Goal: Information Seeking & Learning: Learn about a topic

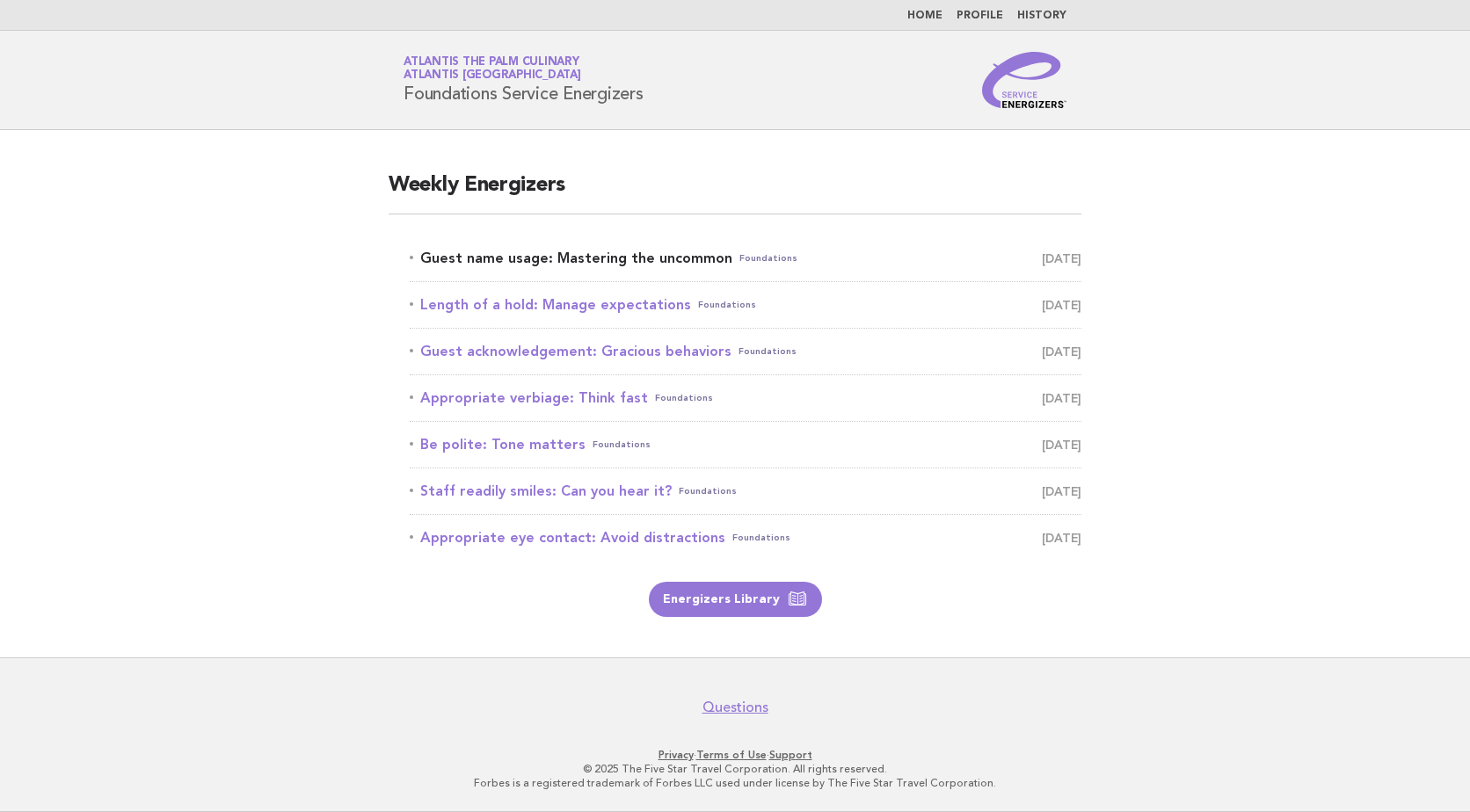
click at [1042, 260] on span "September 16" at bounding box center [1062, 257] width 40 height 24
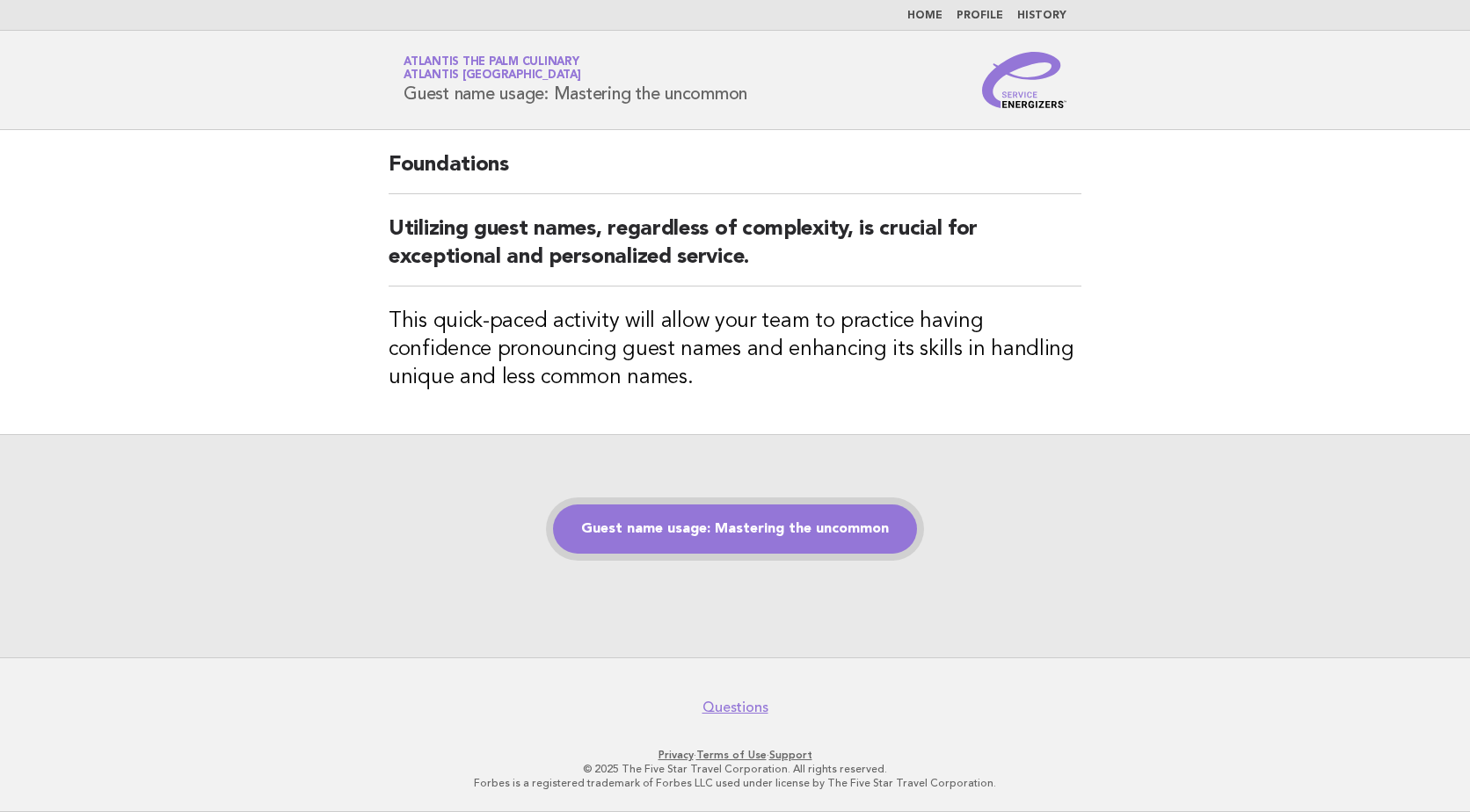
click at [810, 532] on link "Guest name usage: Mastering the uncommon" at bounding box center [734, 529] width 364 height 49
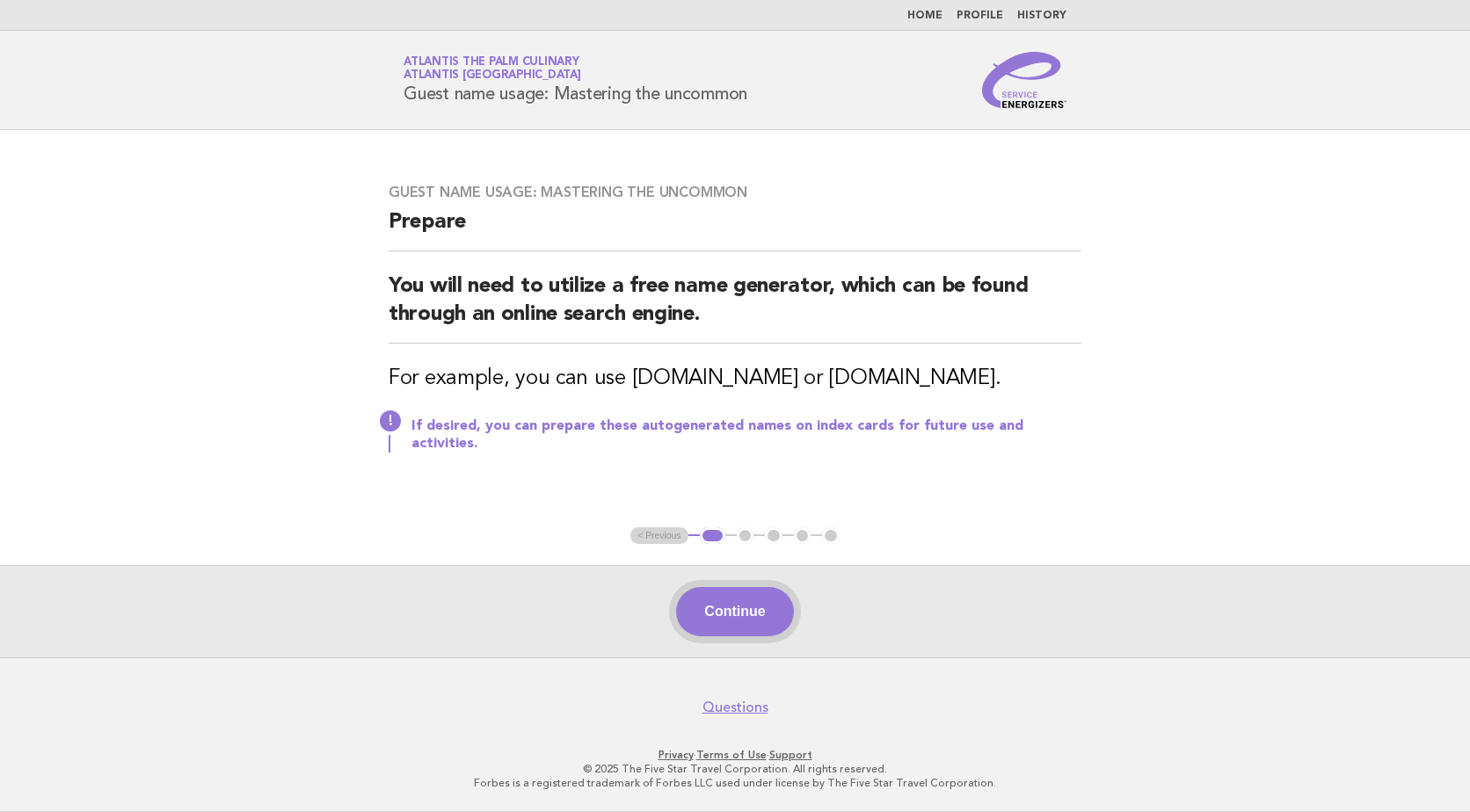
click at [756, 604] on button "Continue" at bounding box center [734, 611] width 117 height 49
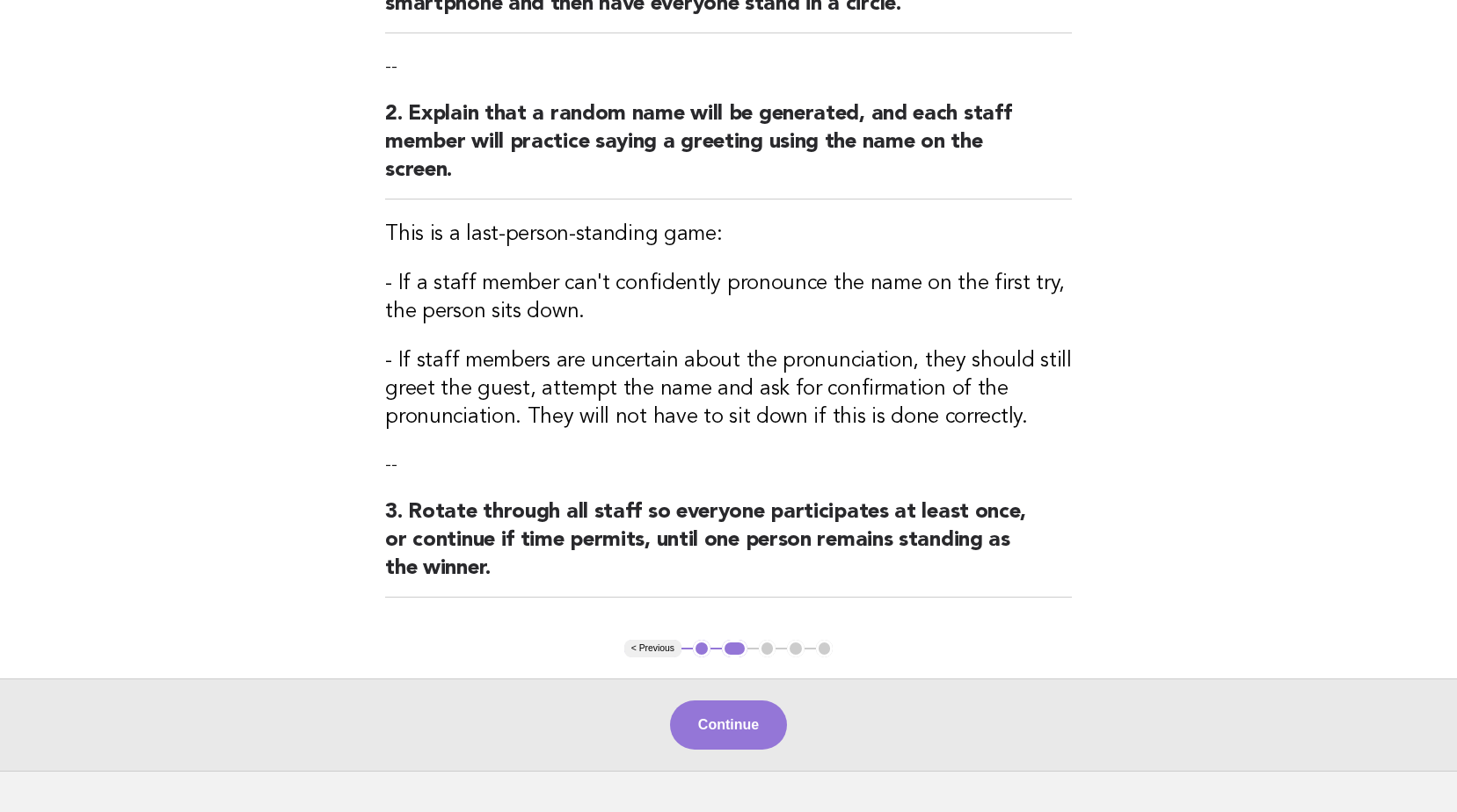
scroll to position [390, 0]
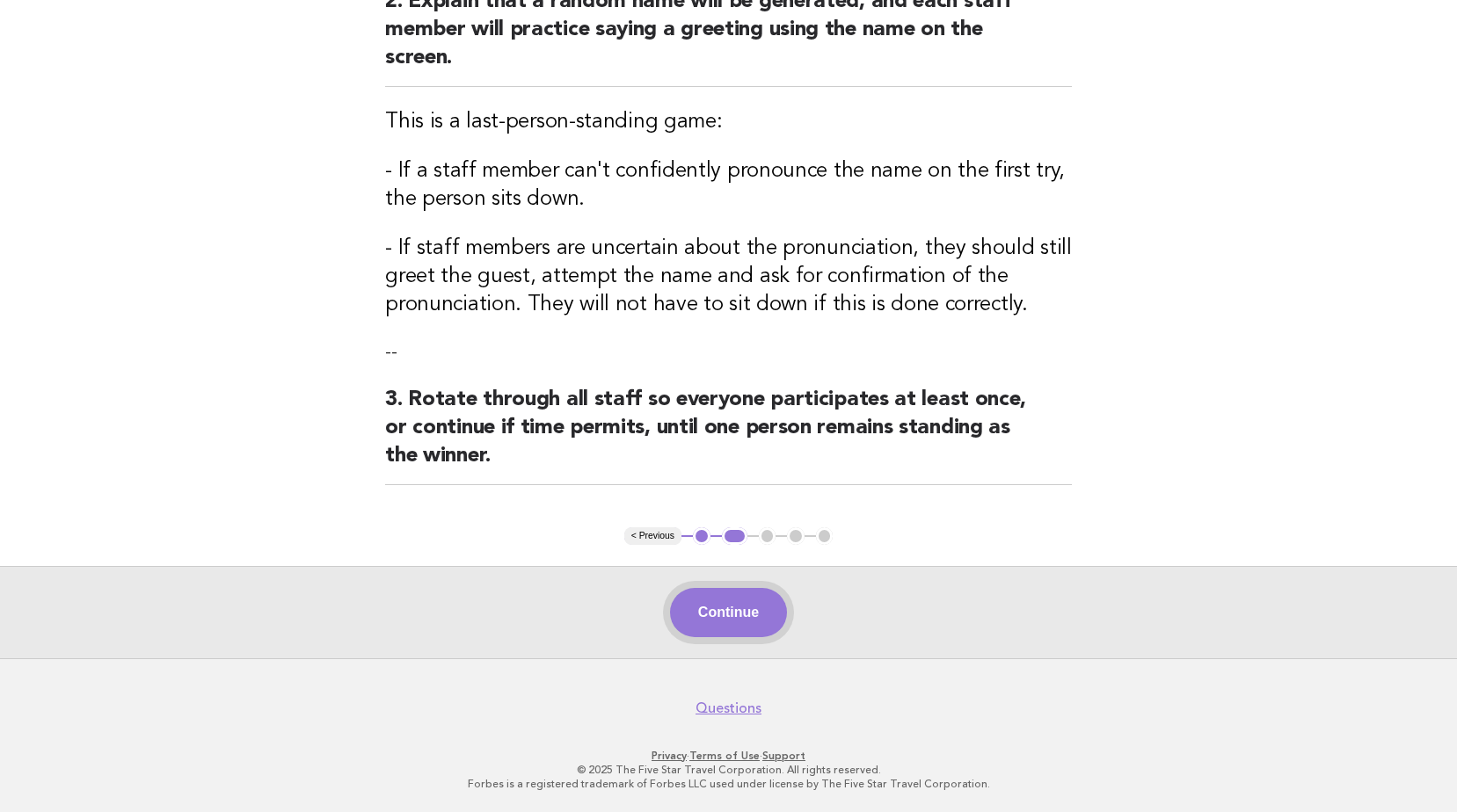
click at [759, 614] on button "Continue" at bounding box center [728, 612] width 117 height 49
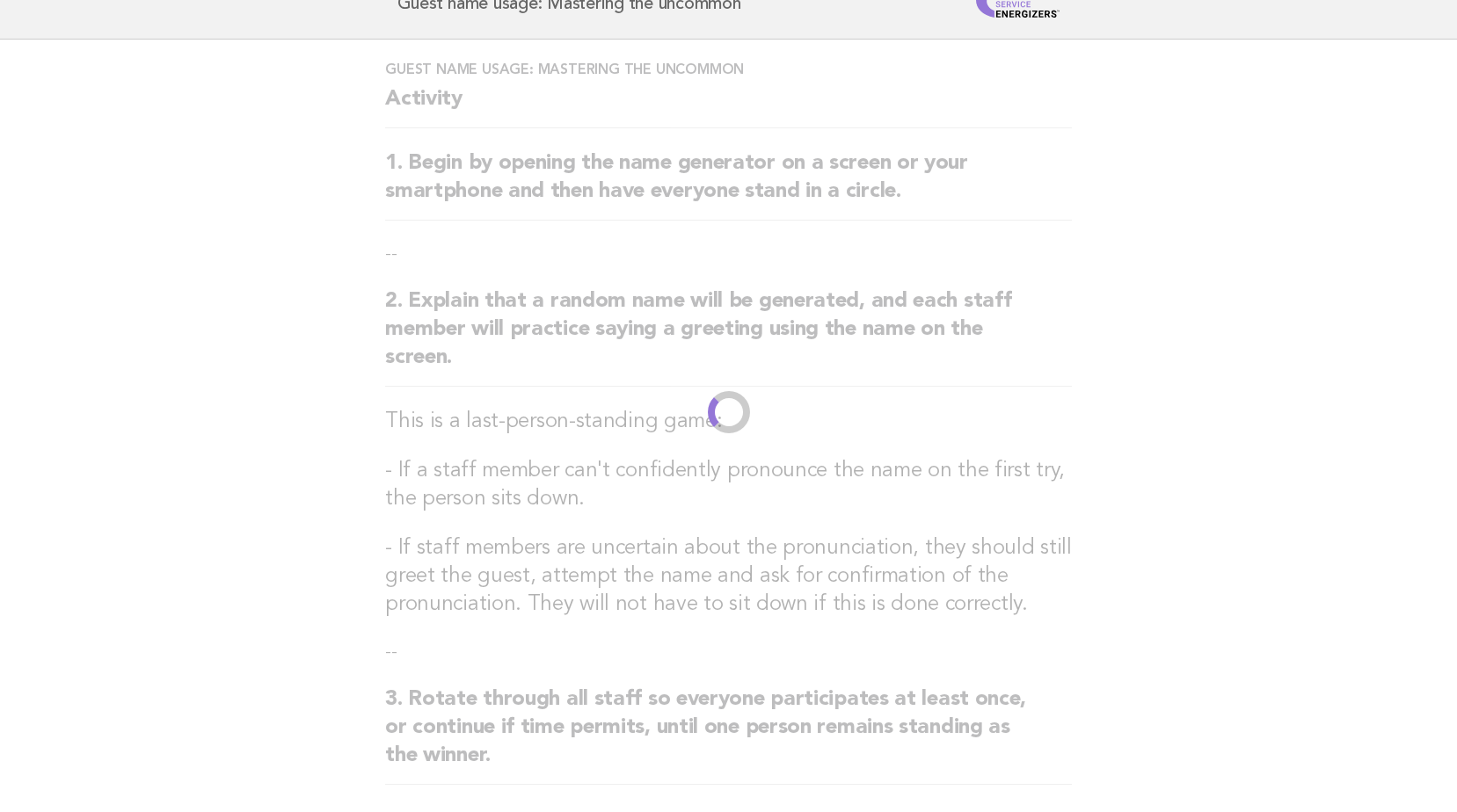
scroll to position [0, 0]
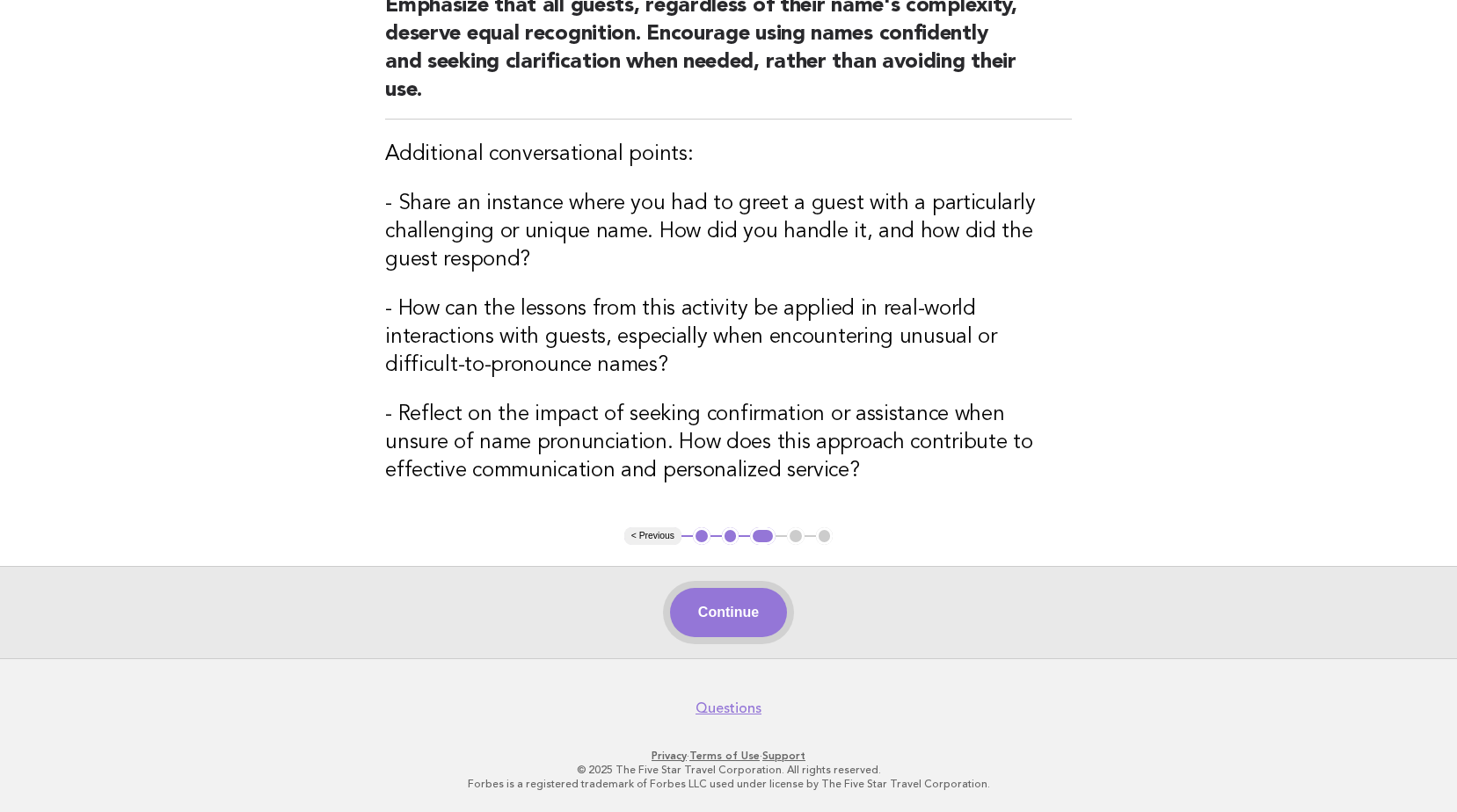
click at [714, 632] on button "Continue" at bounding box center [728, 612] width 117 height 49
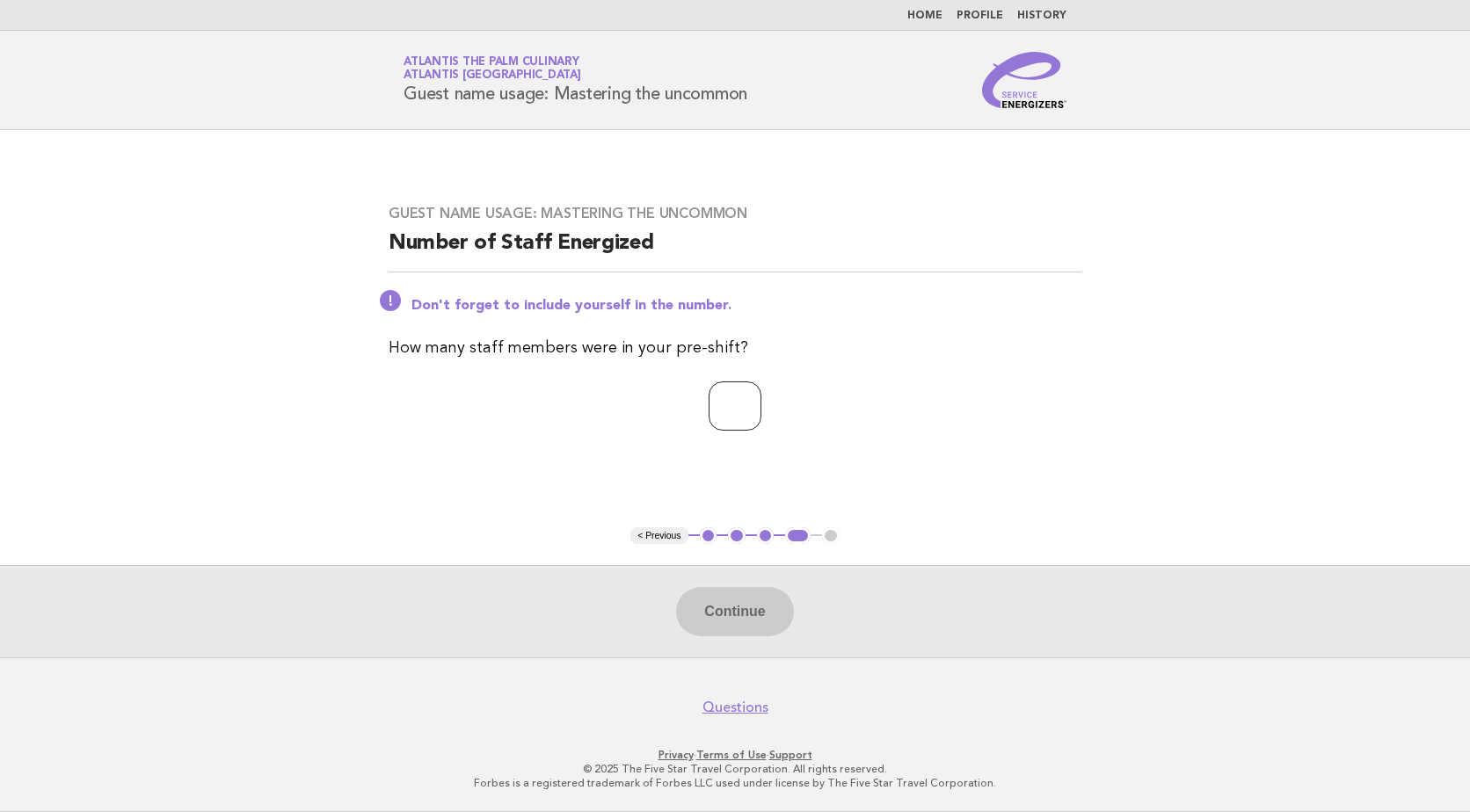
click at [741, 398] on input "number" at bounding box center [735, 406] width 53 height 49
type input "**"
click at [733, 604] on button "Continue" at bounding box center [734, 611] width 117 height 49
